Goal: Register for event/course

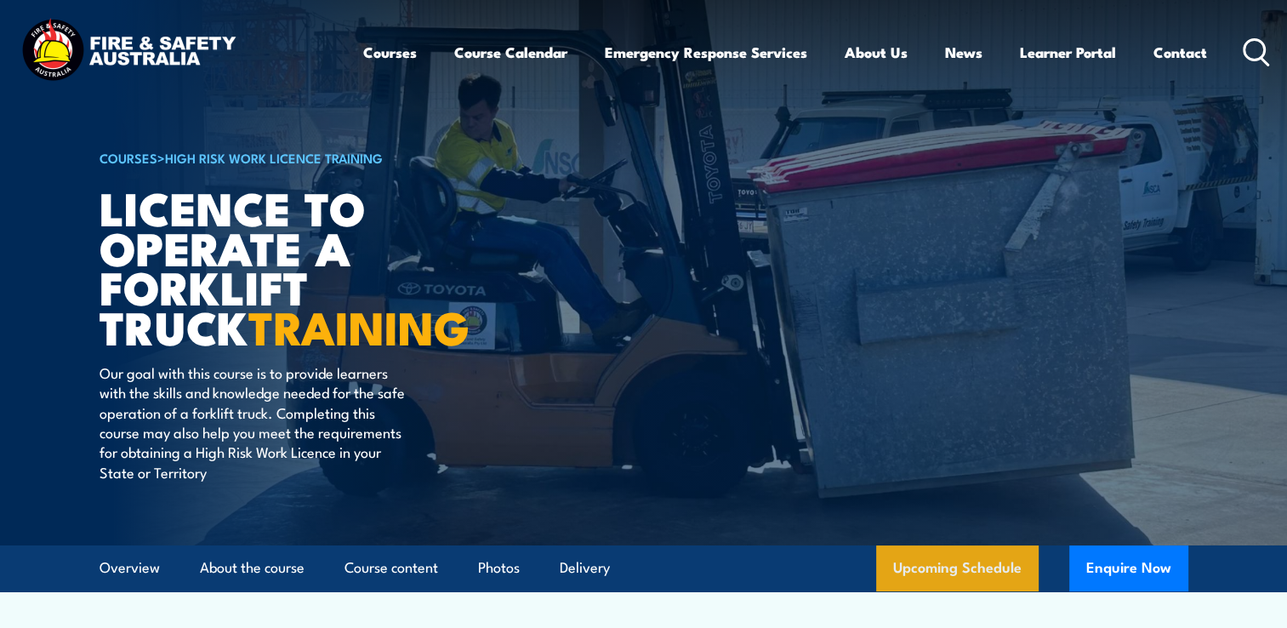
click at [932, 567] on link "Upcoming Schedule" at bounding box center [957, 568] width 162 height 46
click at [997, 563] on link "Upcoming Schedule" at bounding box center [957, 568] width 162 height 46
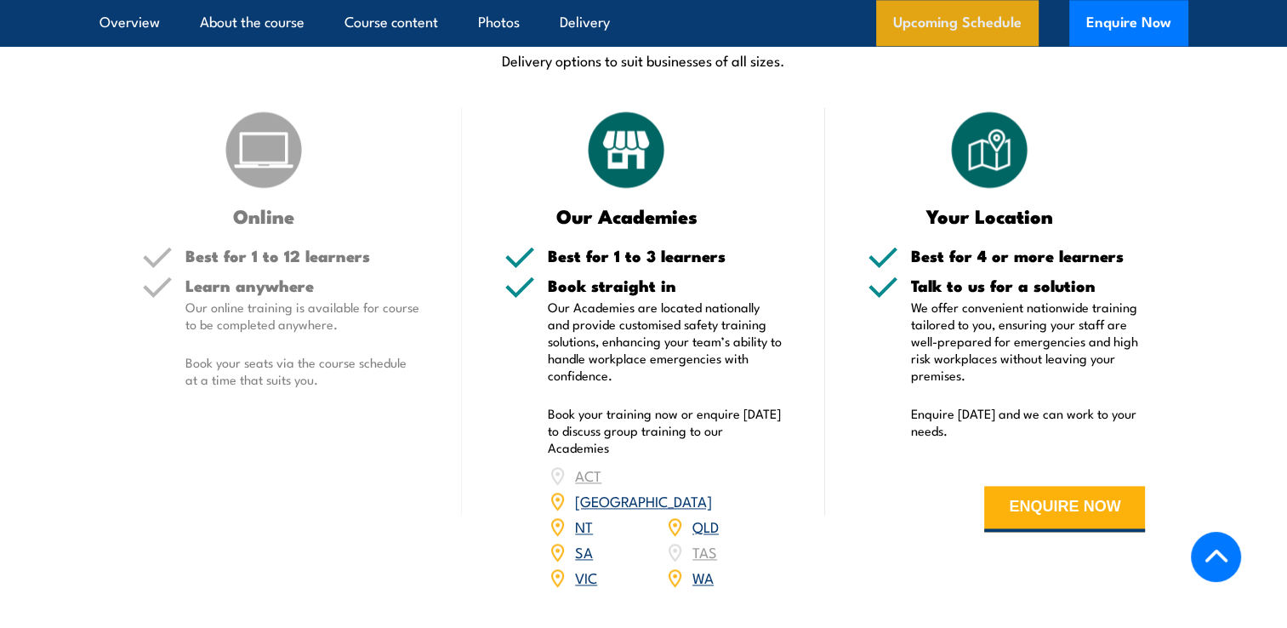
scroll to position [2848, 0]
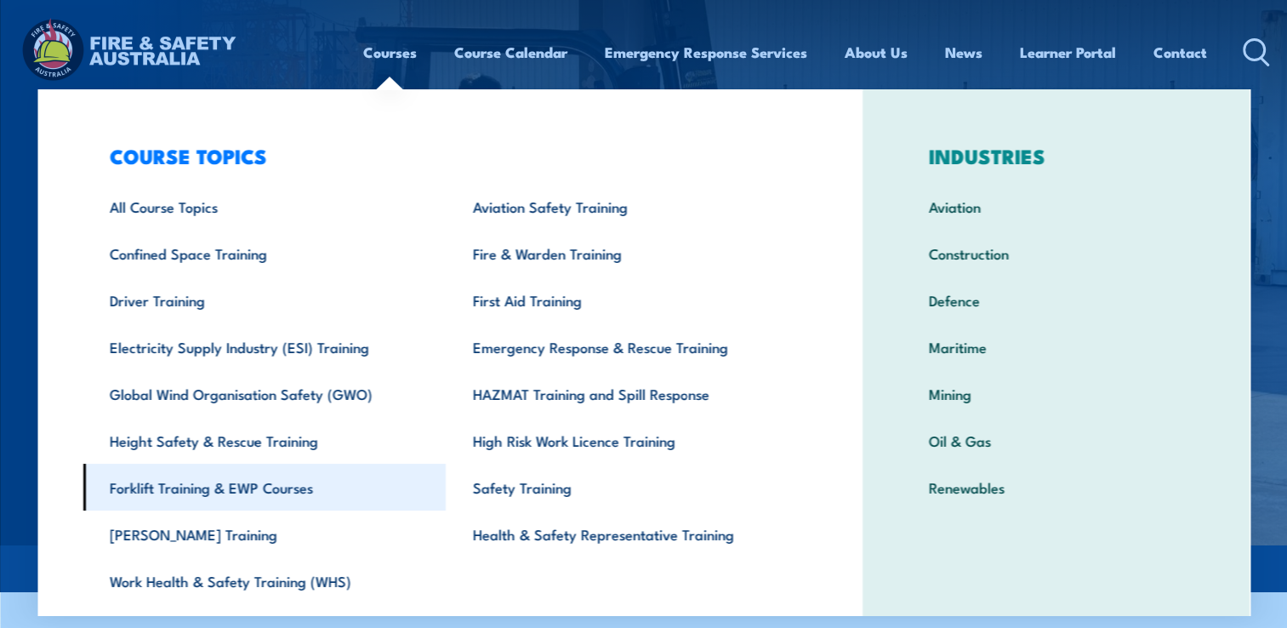
click at [162, 487] on link "Forklift Training & EWP Courses" at bounding box center [264, 487] width 363 height 47
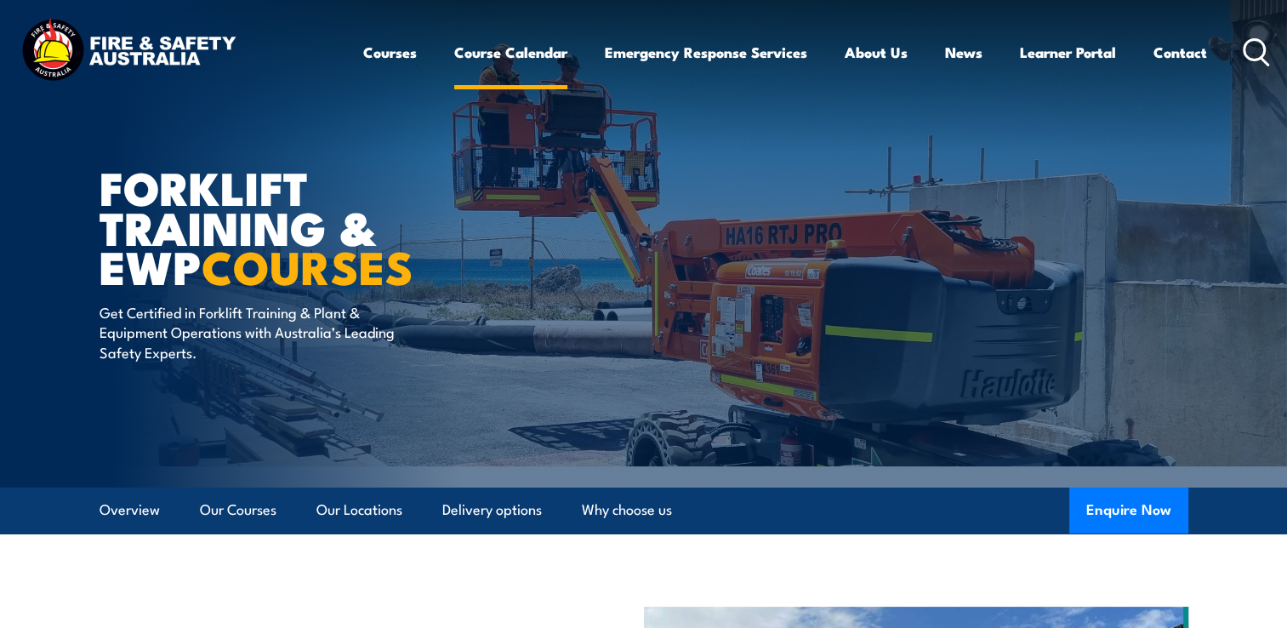
click at [510, 60] on link "Course Calendar" at bounding box center [510, 52] width 113 height 45
click at [508, 53] on link "Course Calendar" at bounding box center [510, 52] width 113 height 45
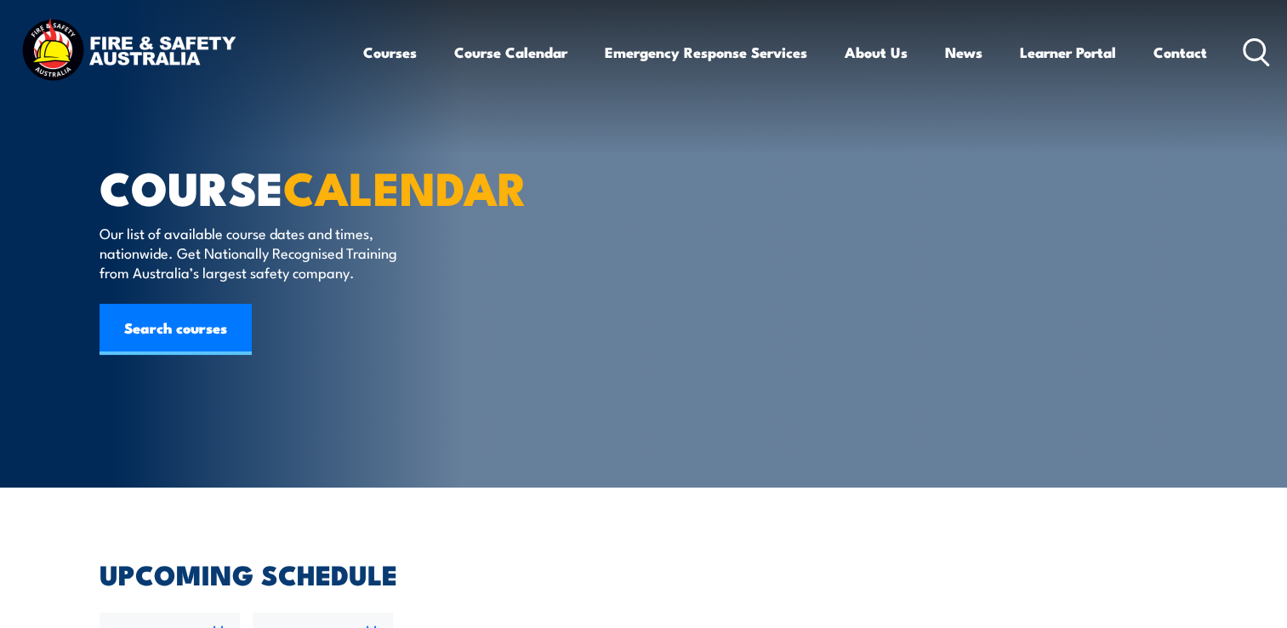
drag, startPoint x: 0, startPoint y: 0, endPoint x: 482, endPoint y: 381, distance: 614.1
click at [249, 366] on div "COURSE CALENDAR Our list of available course dates and times, nationwide. Get N…" at bounding box center [310, 243] width 420 height 487
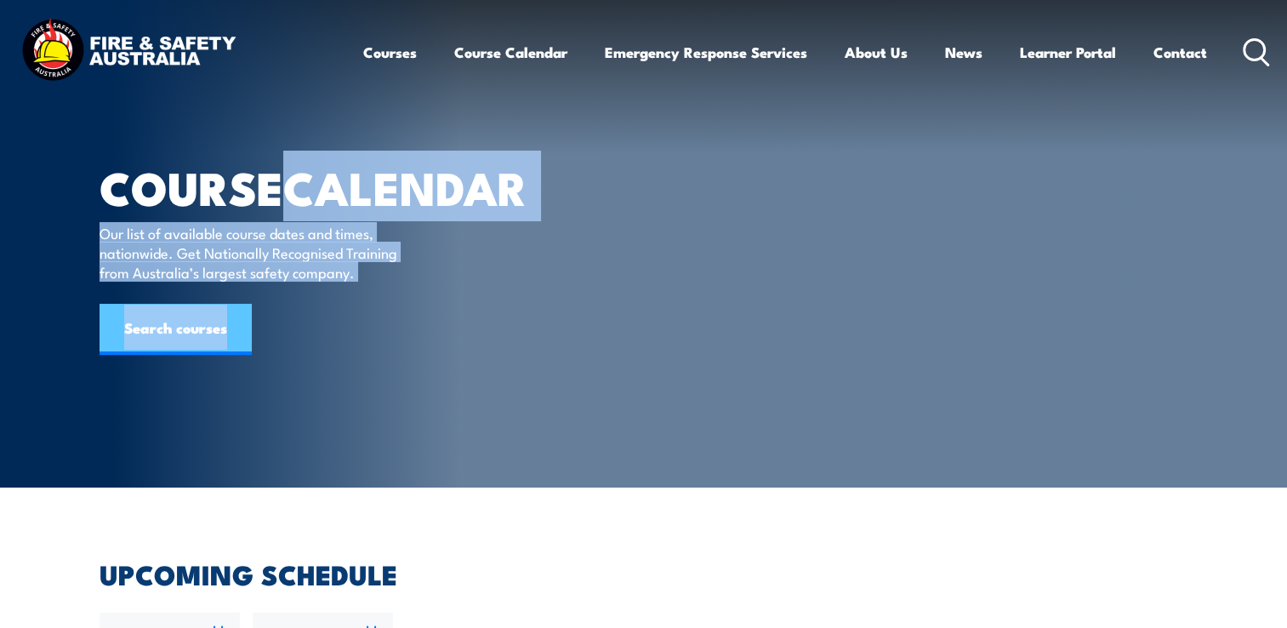
click at [199, 355] on link "Search courses" at bounding box center [176, 329] width 152 height 51
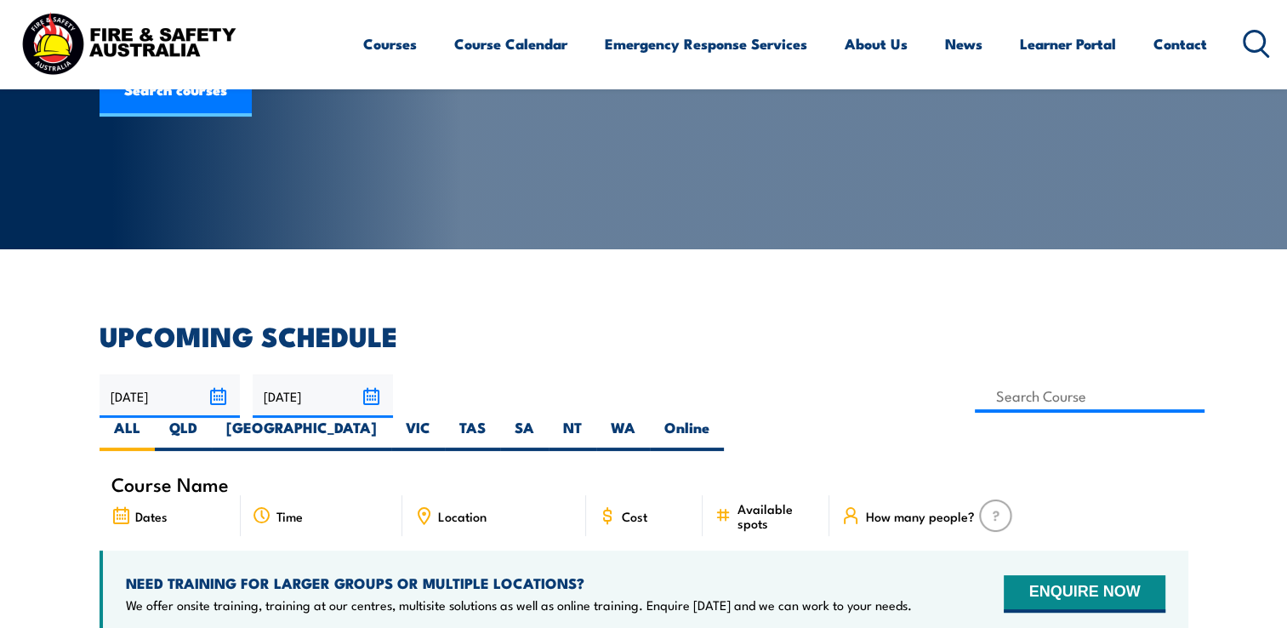
scroll to position [306, 0]
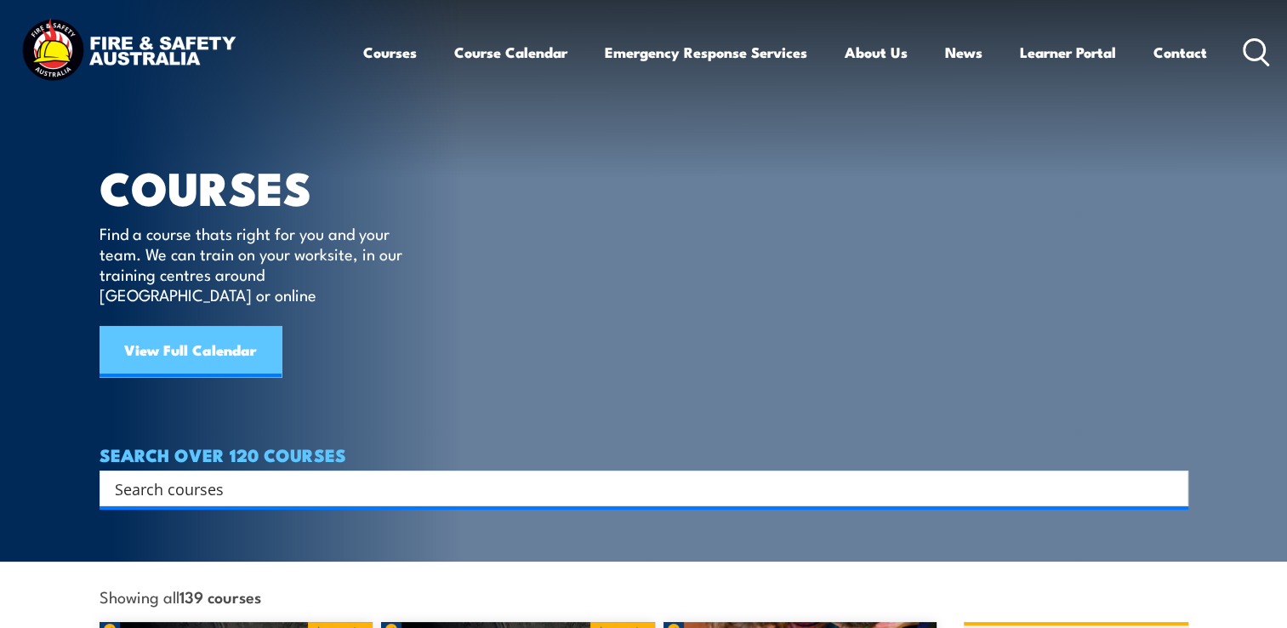
click at [214, 334] on link "View Full Calendar" at bounding box center [191, 351] width 182 height 51
click at [204, 334] on link "View Full Calendar" at bounding box center [191, 351] width 182 height 51
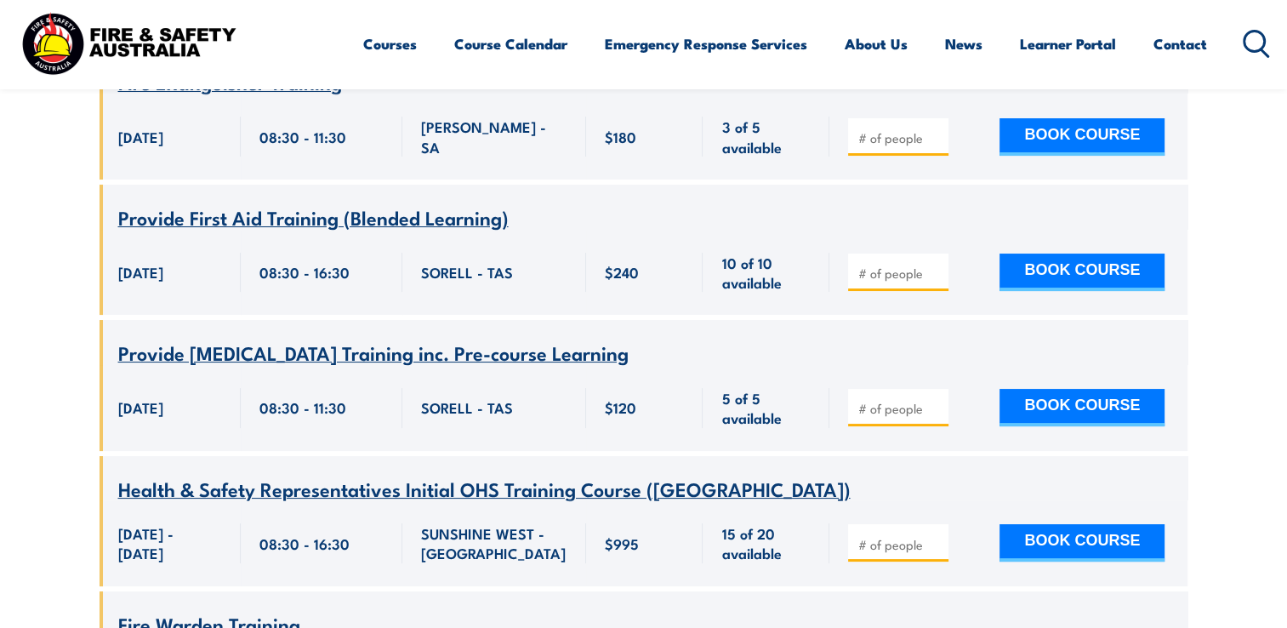
scroll to position [13135, 0]
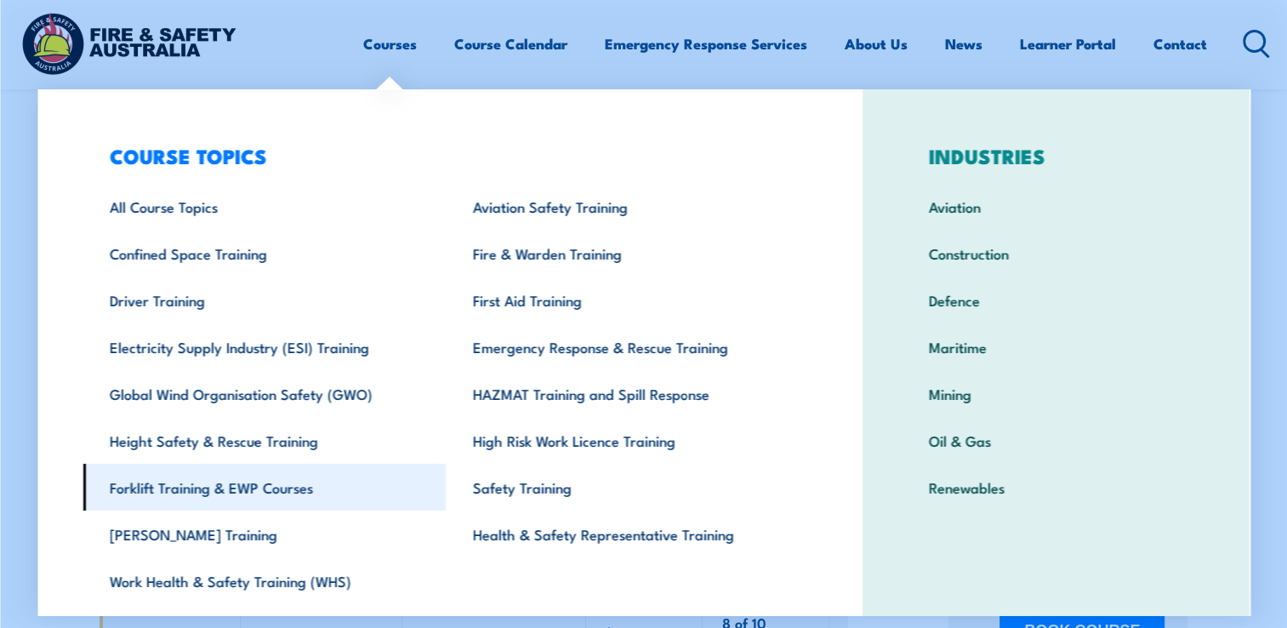
click at [250, 485] on link "Forklift Training & EWP Courses" at bounding box center [264, 487] width 363 height 47
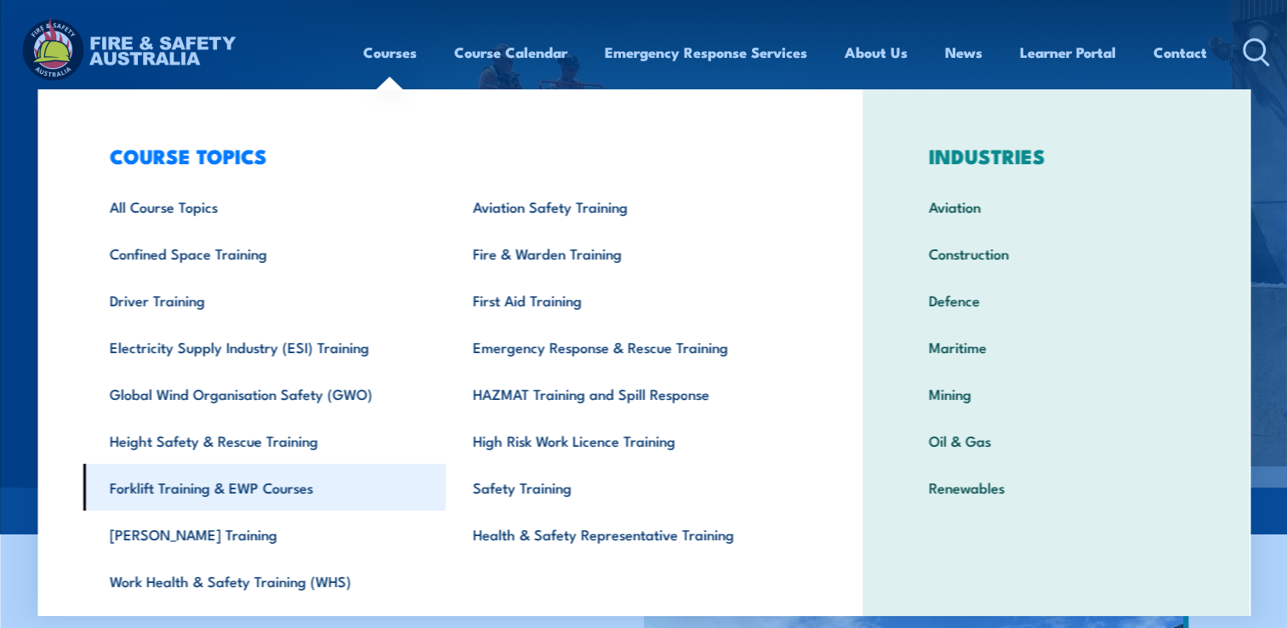
click at [191, 485] on link "Forklift Training & EWP Courses" at bounding box center [264, 487] width 363 height 47
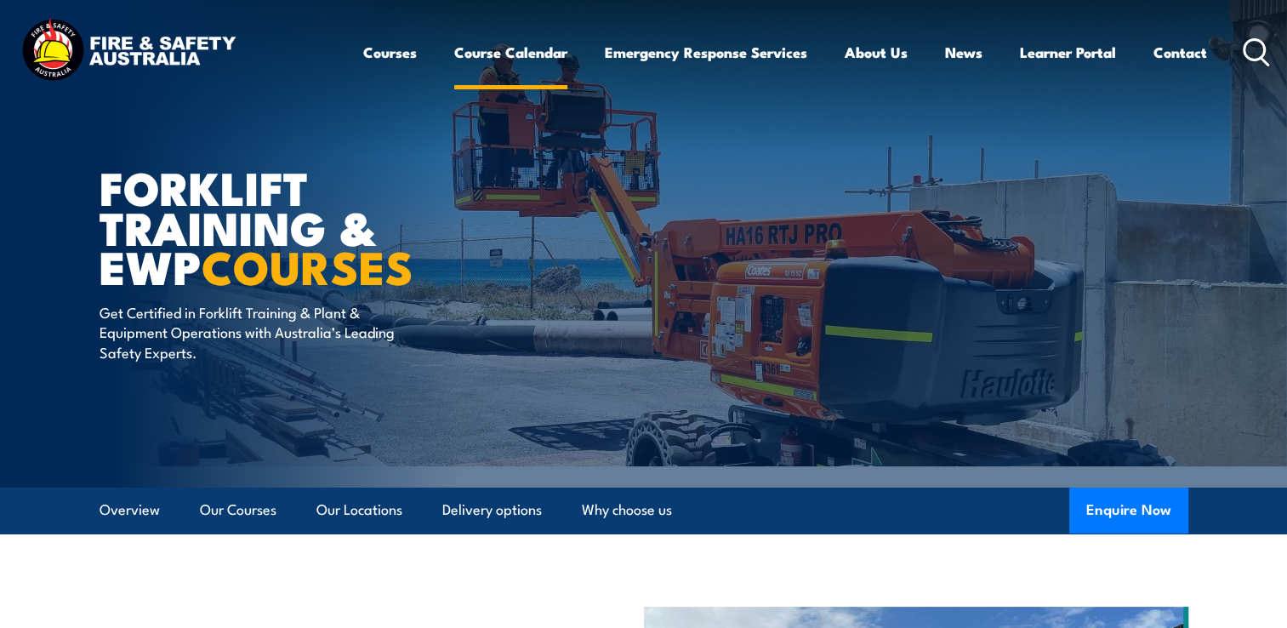
click at [492, 53] on link "Course Calendar" at bounding box center [510, 52] width 113 height 45
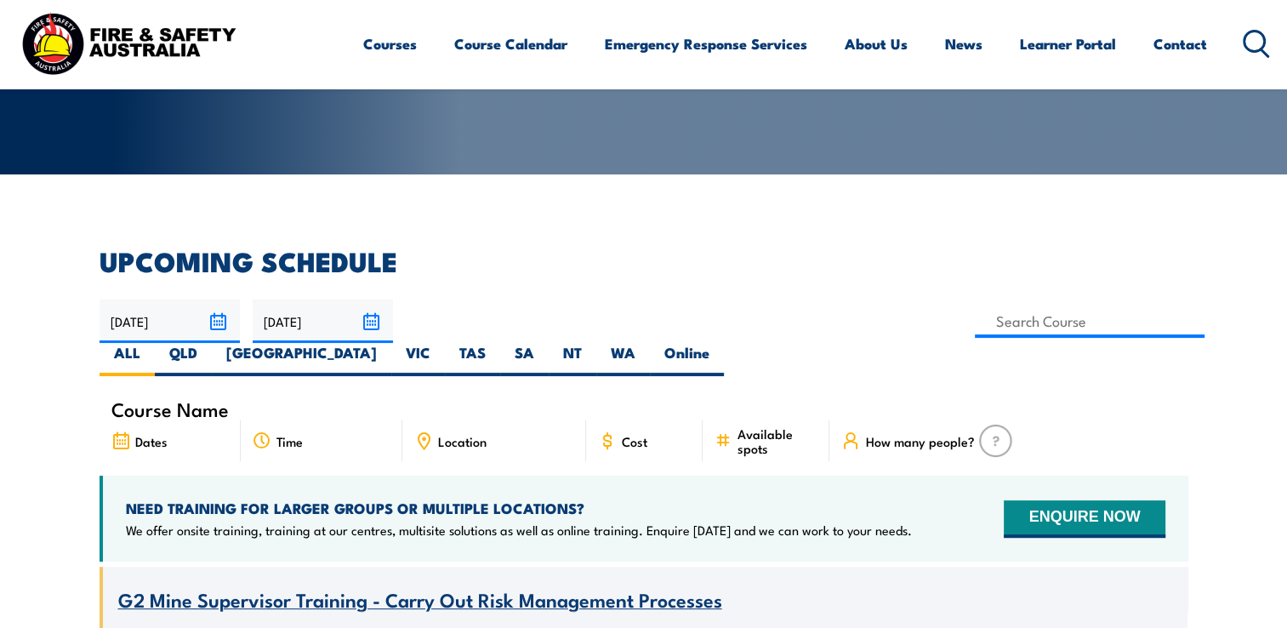
scroll to position [272, 0]
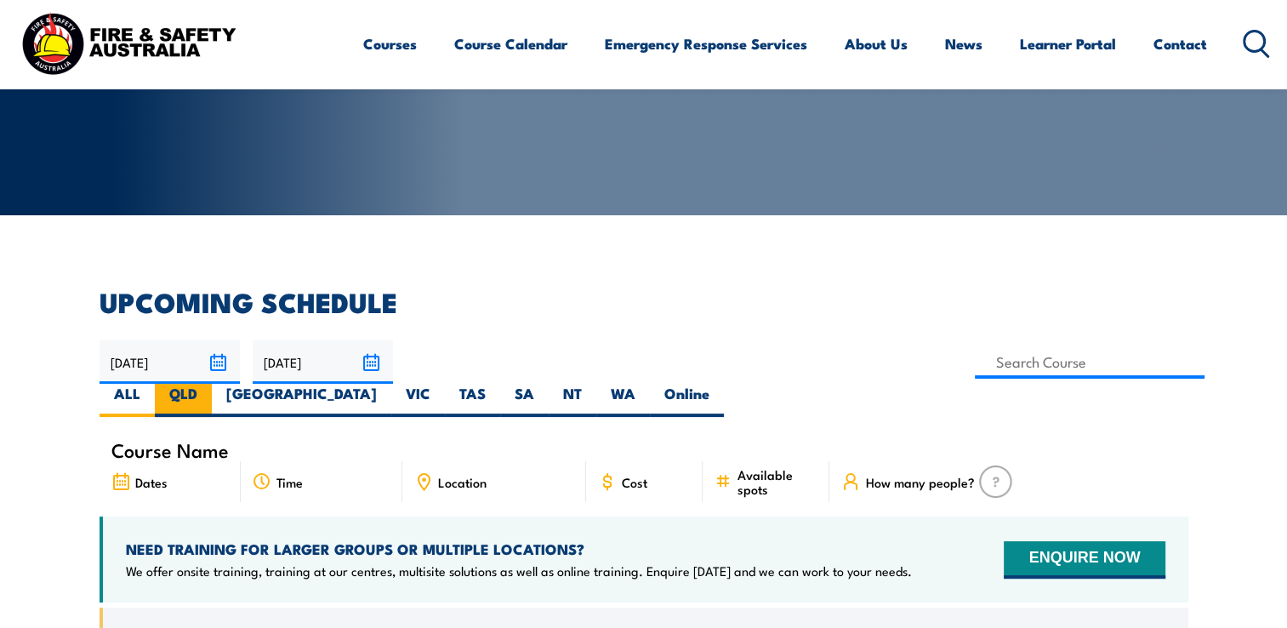
click at [212, 384] on label "QLD" at bounding box center [183, 400] width 57 height 33
click at [208, 384] on input "QLD" at bounding box center [202, 389] width 11 height 11
radio input "true"
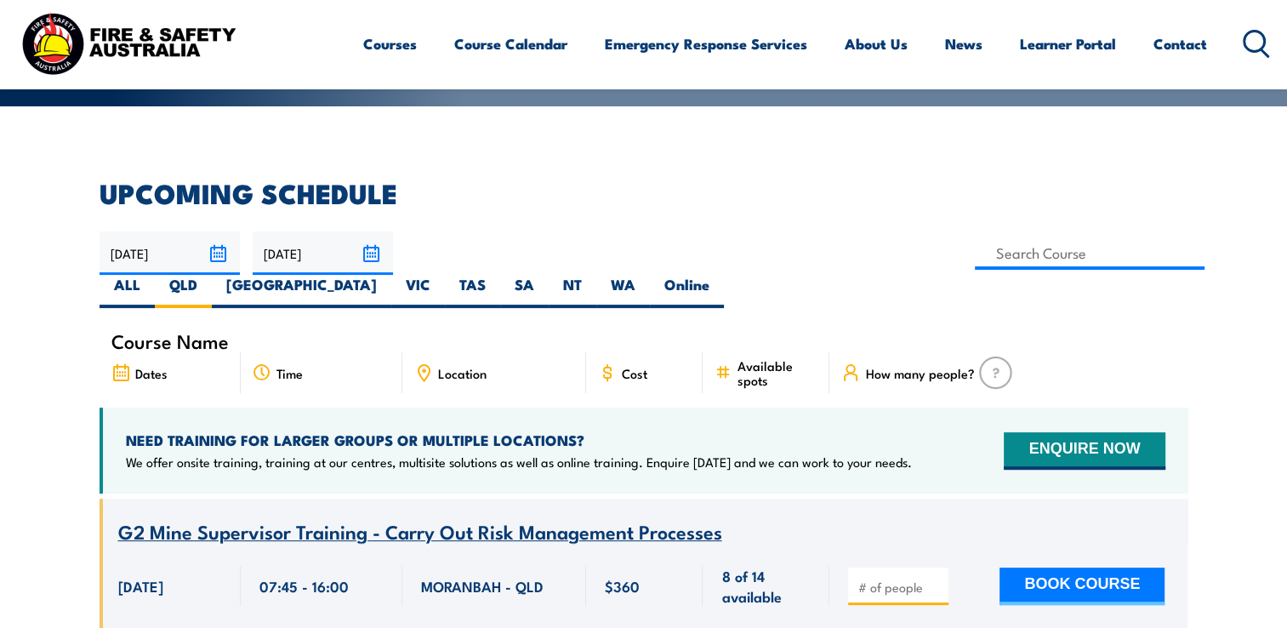
scroll to position [289, 0]
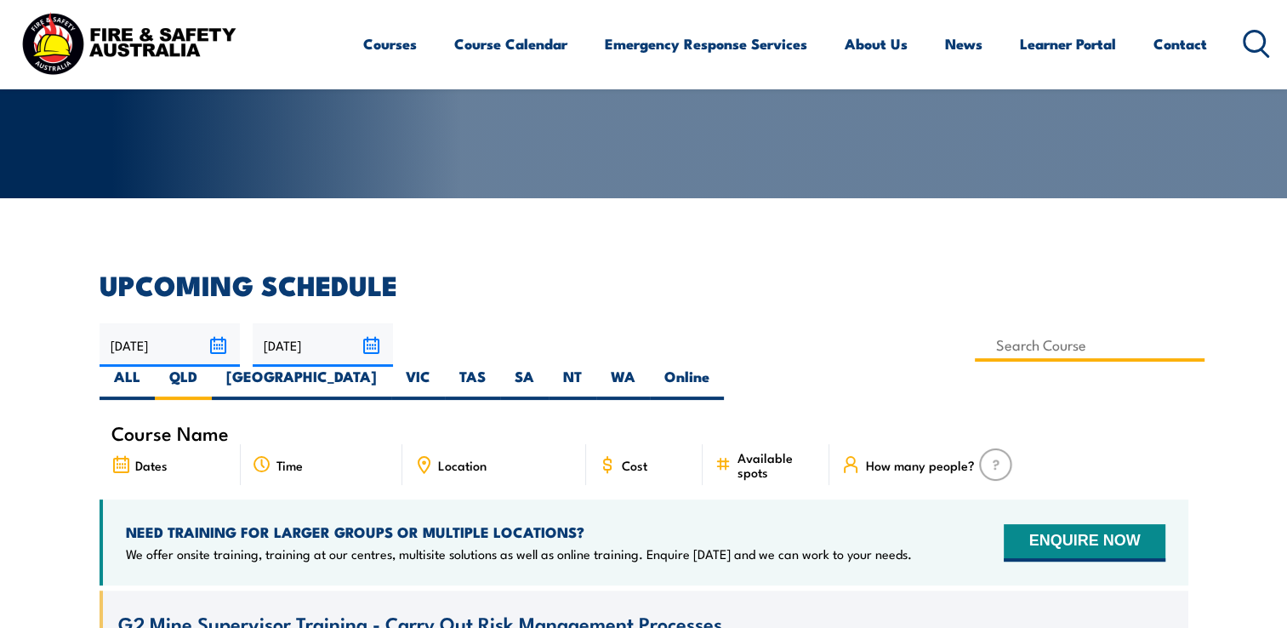
click at [975, 350] on input at bounding box center [1090, 344] width 231 height 33
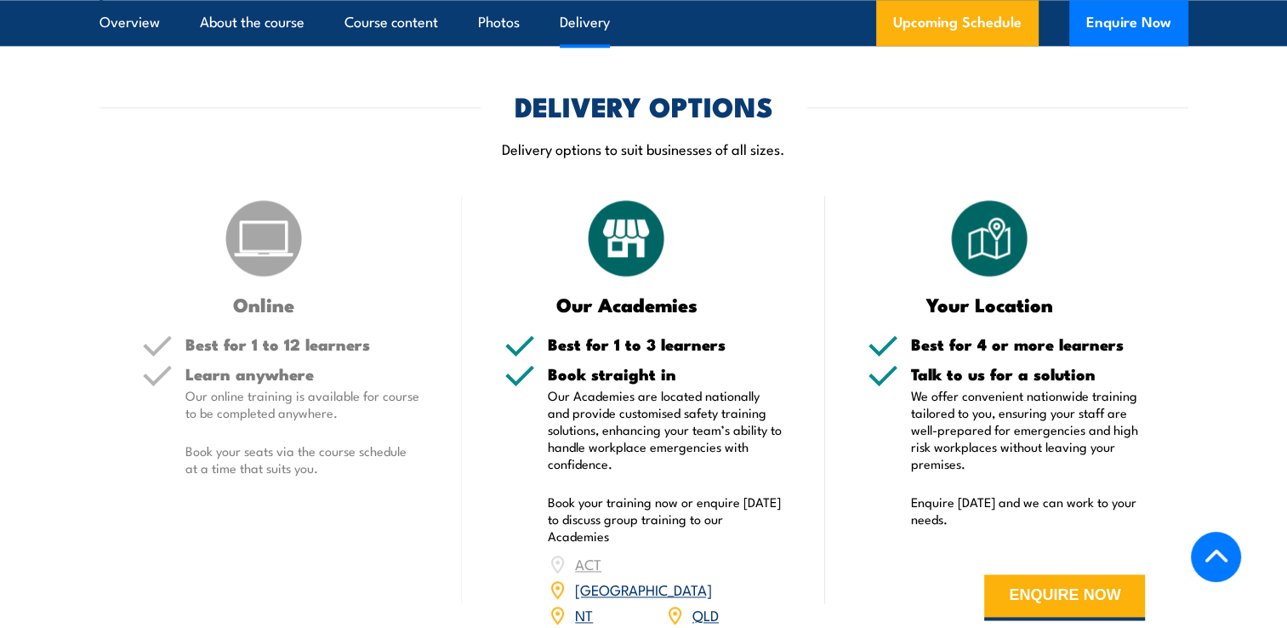
scroll to position [2167, 0]
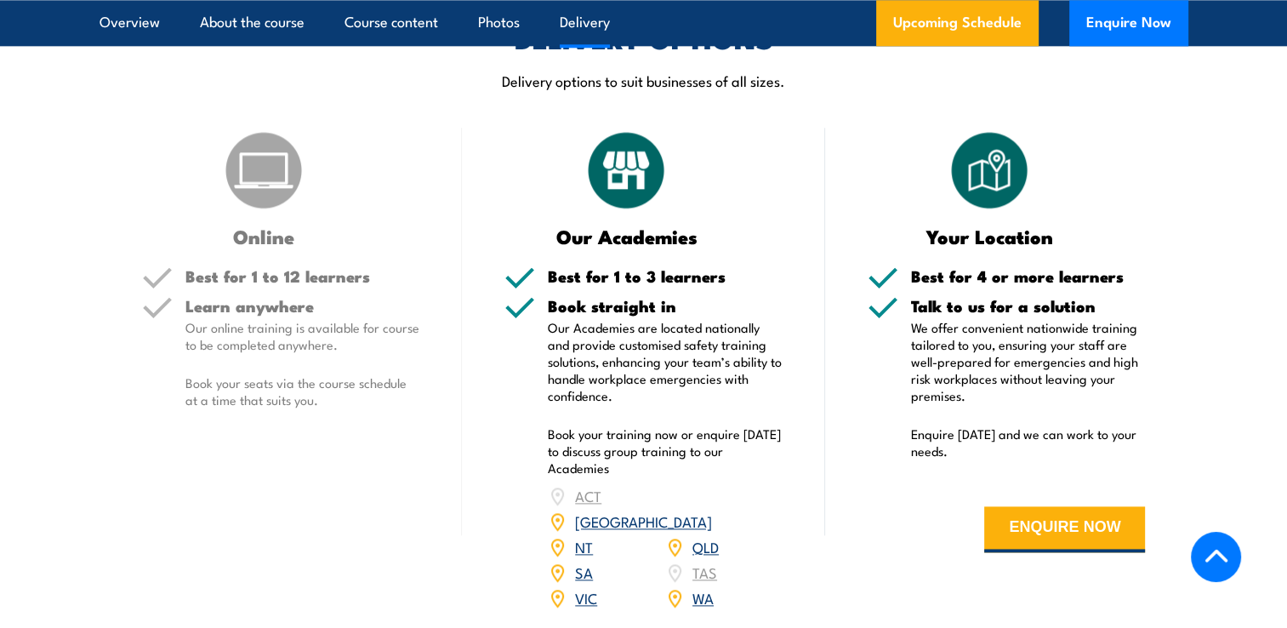
click at [706, 536] on link "QLD" at bounding box center [706, 546] width 26 height 20
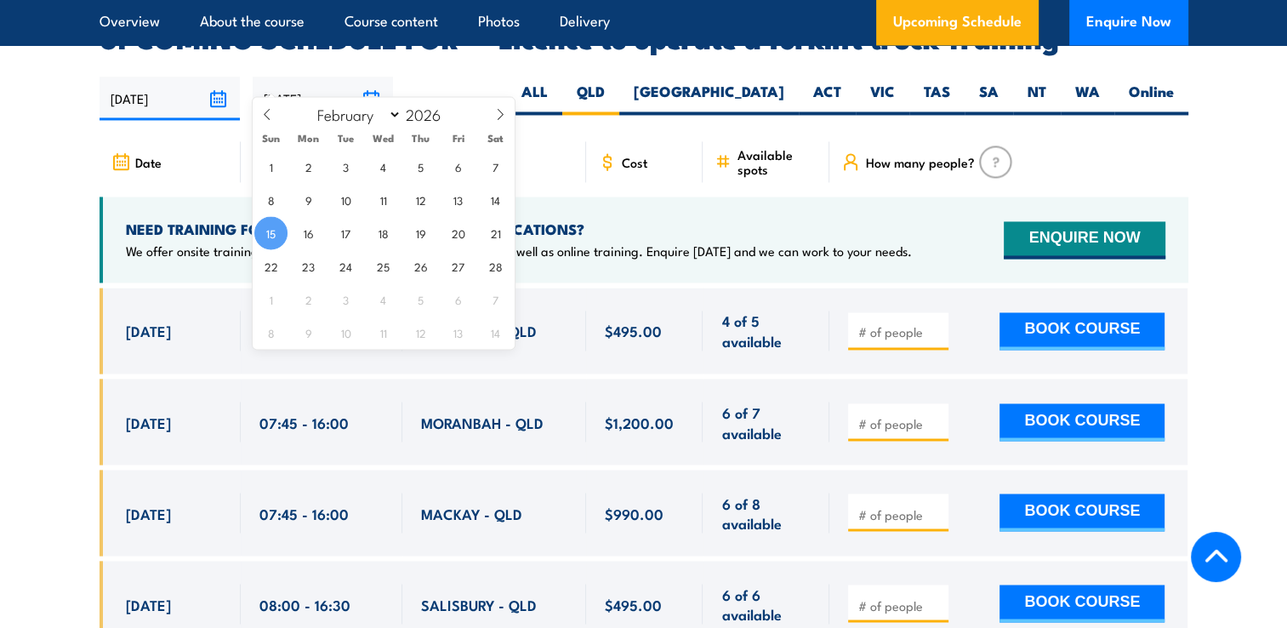
click at [295, 77] on input "15/02/2026" at bounding box center [323, 98] width 140 height 43
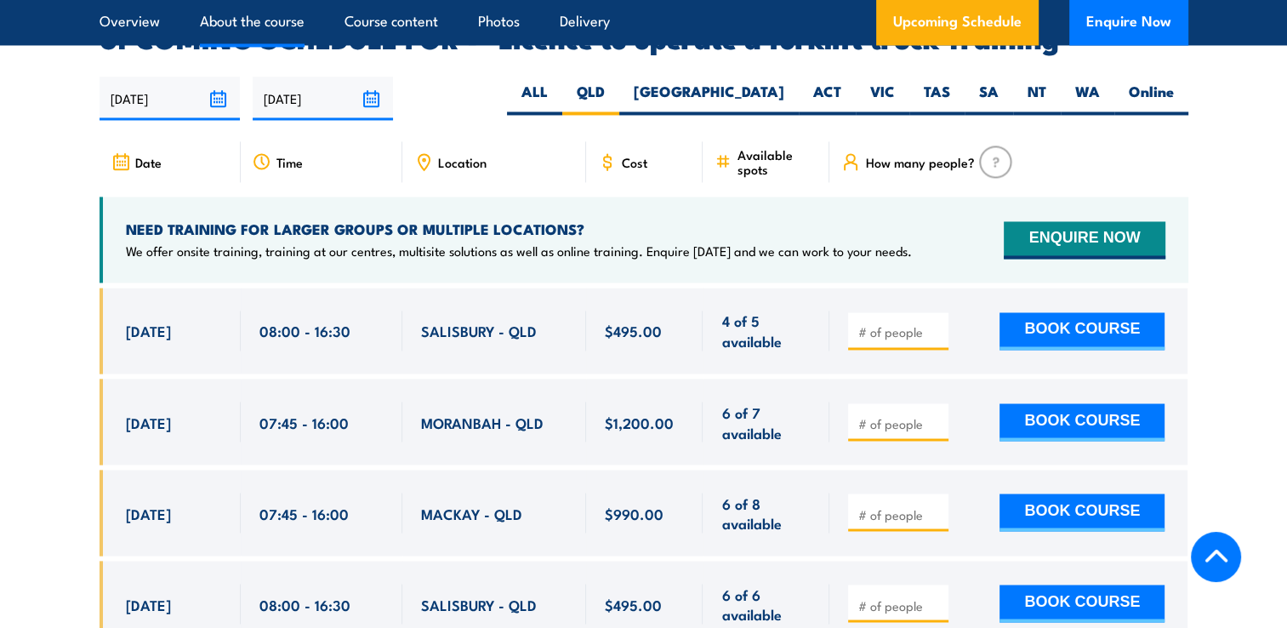
click at [283, 26] on link "About the course" at bounding box center [252, 22] width 105 height 45
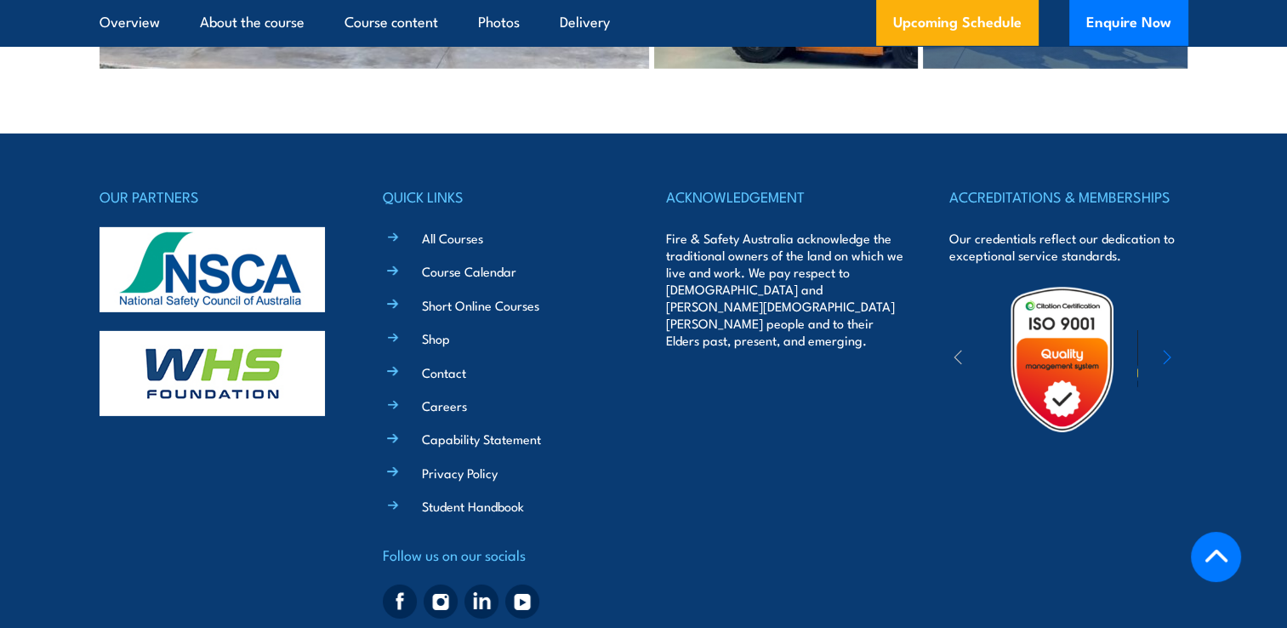
scroll to position [5348, 0]
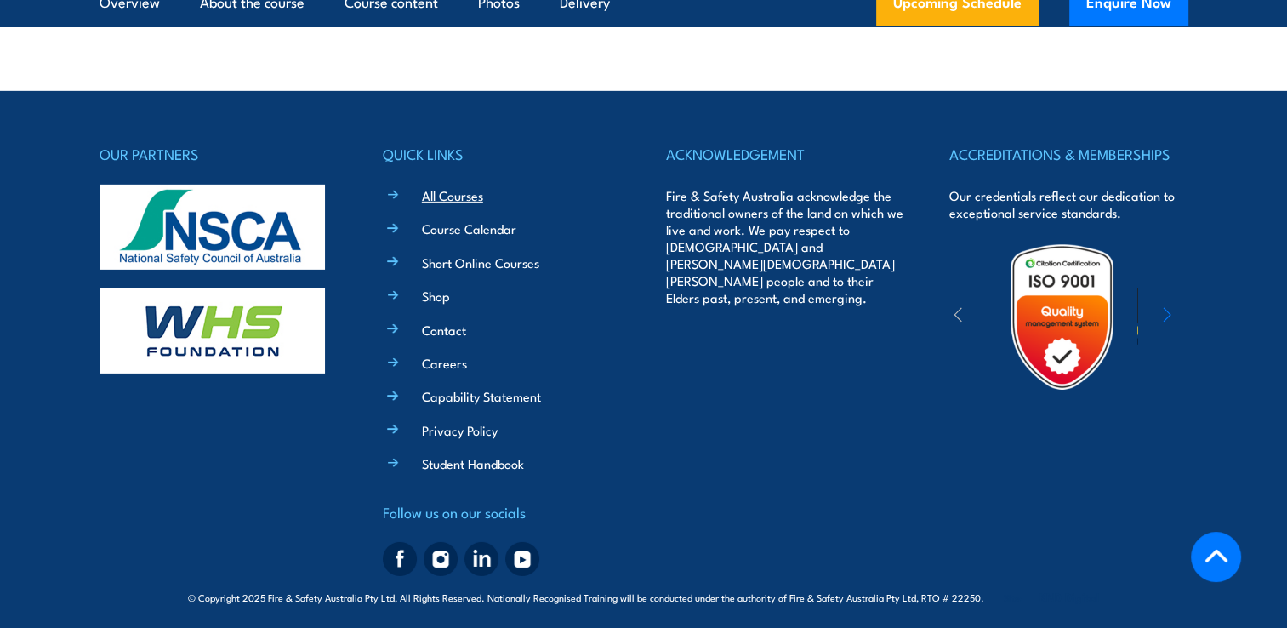
click at [451, 190] on link "All Courses" at bounding box center [452, 195] width 61 height 18
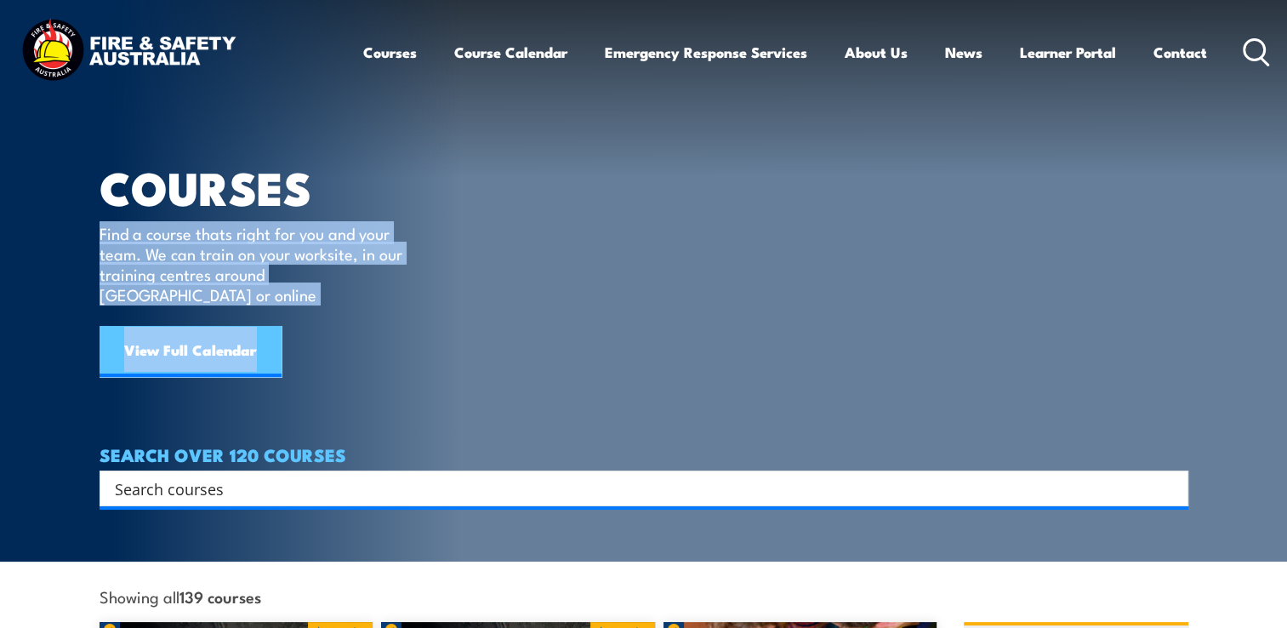
click at [194, 329] on link "View Full Calendar" at bounding box center [191, 351] width 182 height 51
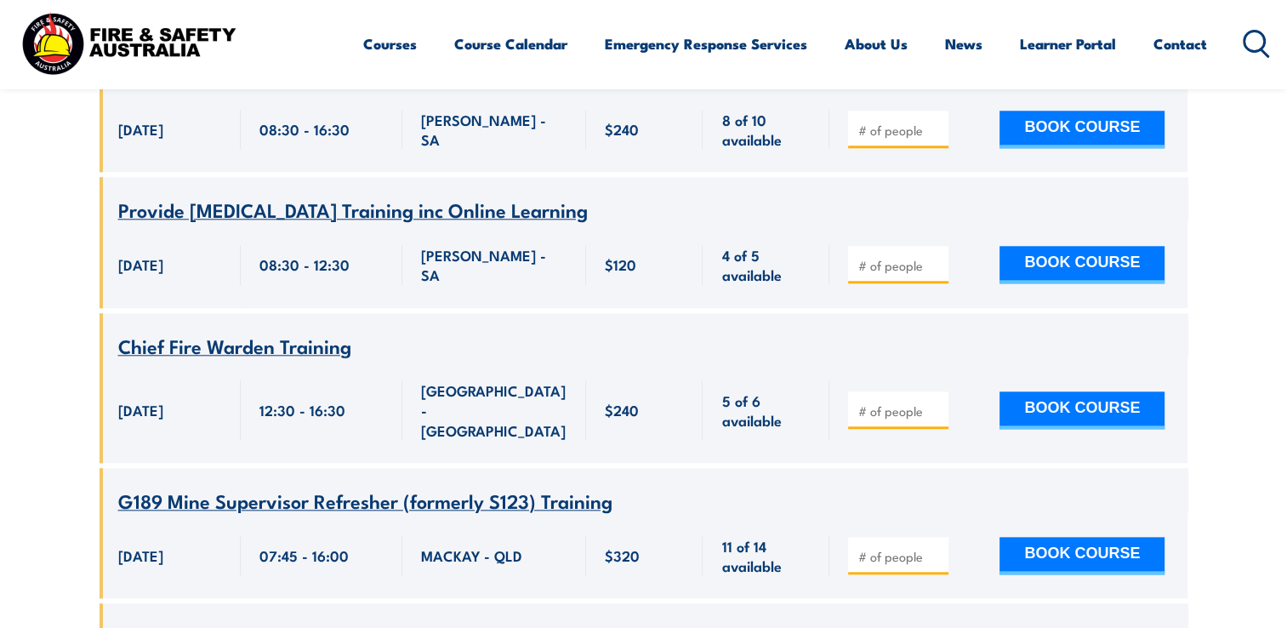
scroll to position [1736, 0]
